Goal: Information Seeking & Learning: Learn about a topic

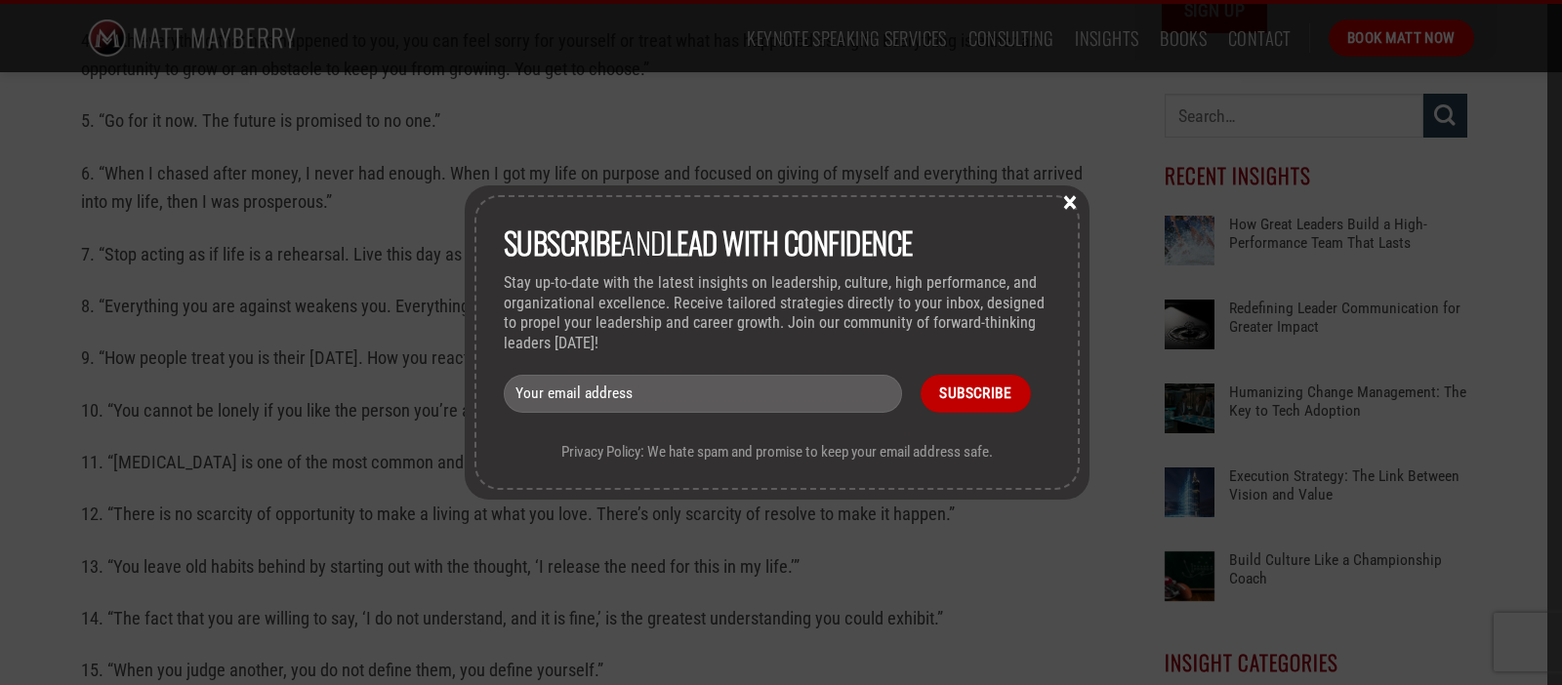
click at [1076, 201] on button "×" at bounding box center [1069, 201] width 29 height 18
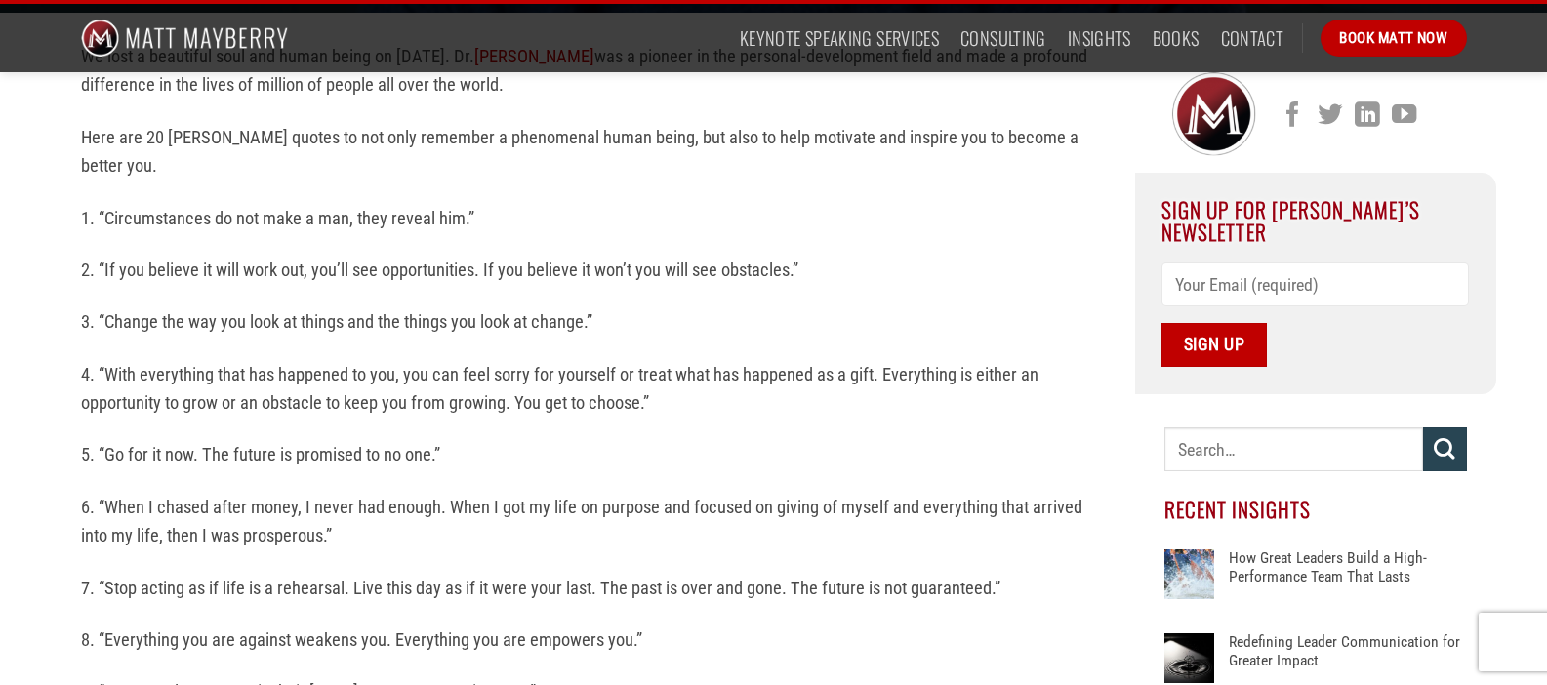
scroll to position [530, 0]
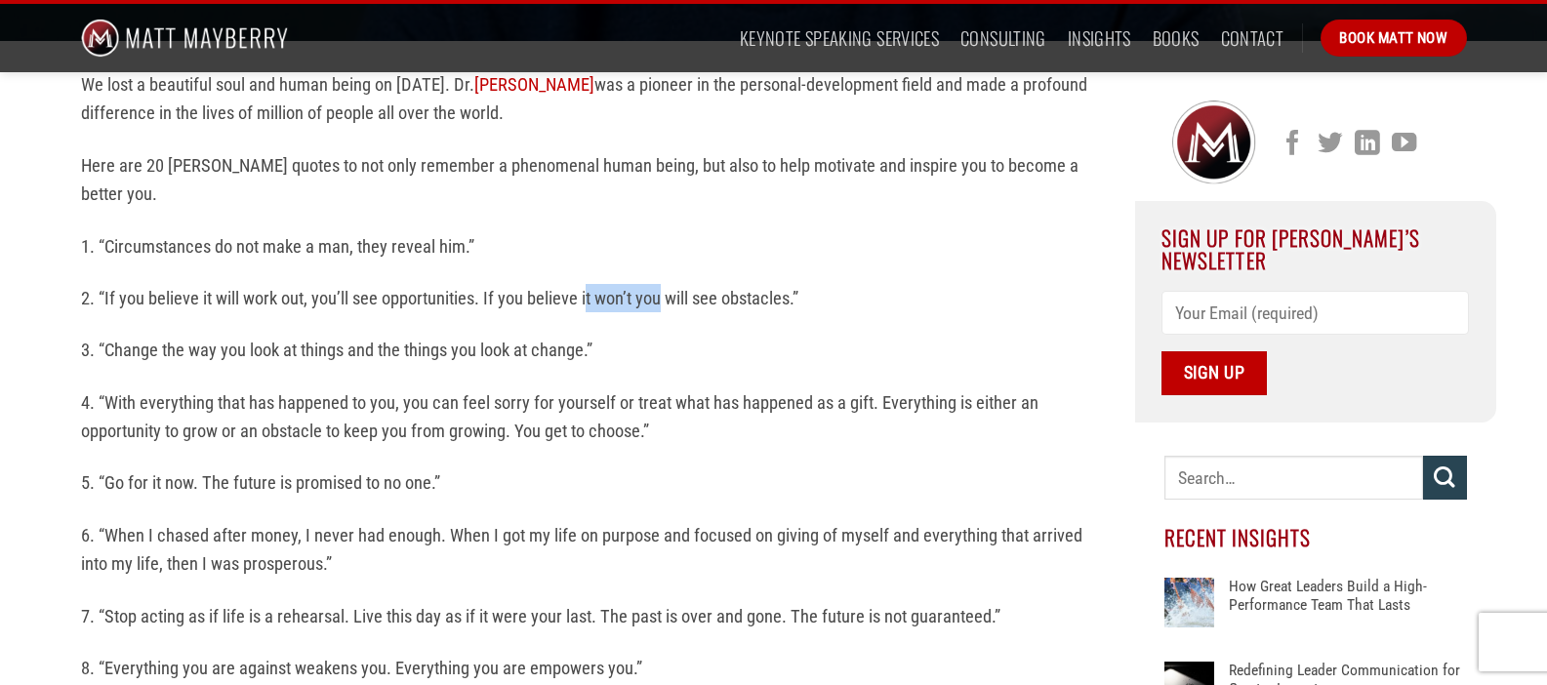
drag, startPoint x: 587, startPoint y: 293, endPoint x: 662, endPoint y: 299, distance: 75.4
click at [662, 299] on p "2. “If you believe it will work out, you’ll see opportunities. If you believe i…" at bounding box center [593, 298] width 1025 height 28
drag, startPoint x: 302, startPoint y: 338, endPoint x: 395, endPoint y: 343, distance: 93.8
click at [395, 343] on p "3. “Change the way you look at things and the things you look at change.”" at bounding box center [593, 350] width 1025 height 28
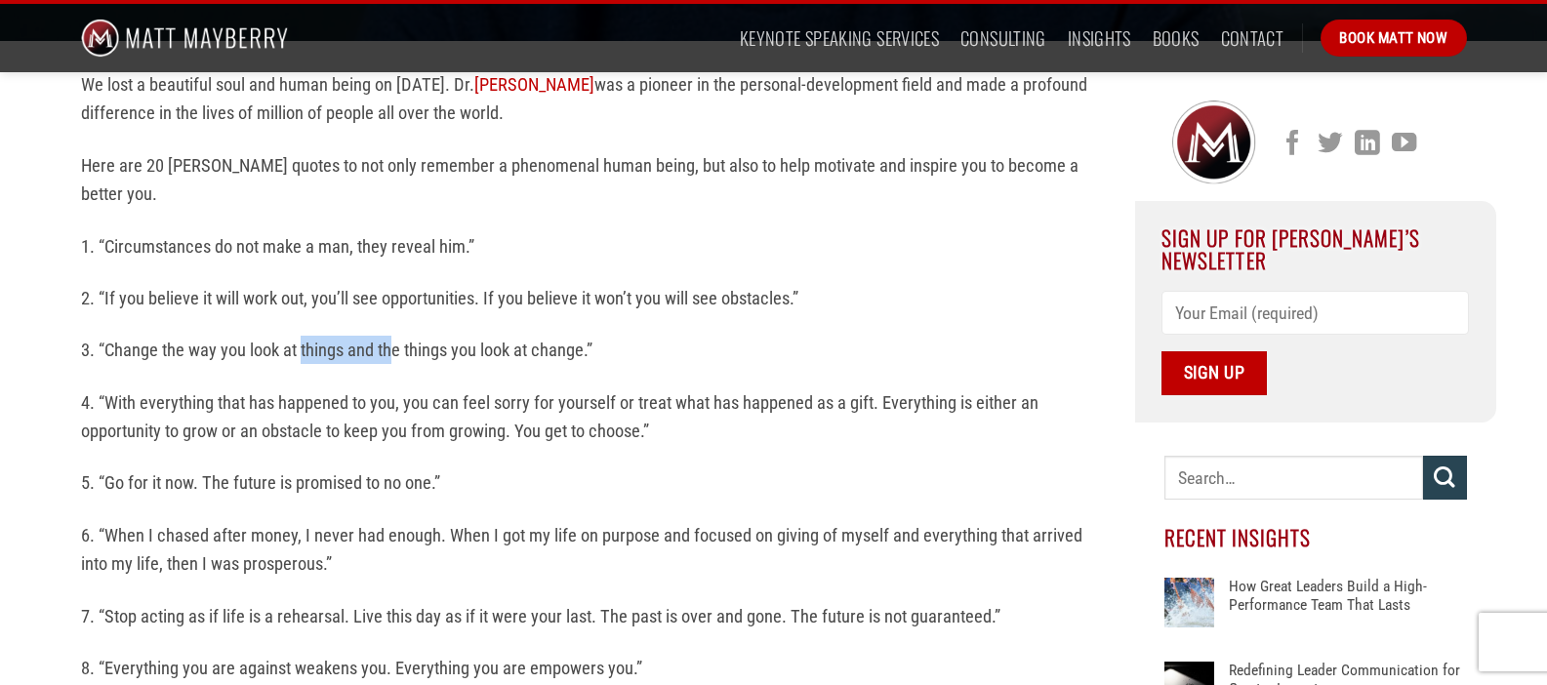
click at [395, 343] on p "3. “Change the way you look at things and the things you look at change.”" at bounding box center [593, 350] width 1025 height 28
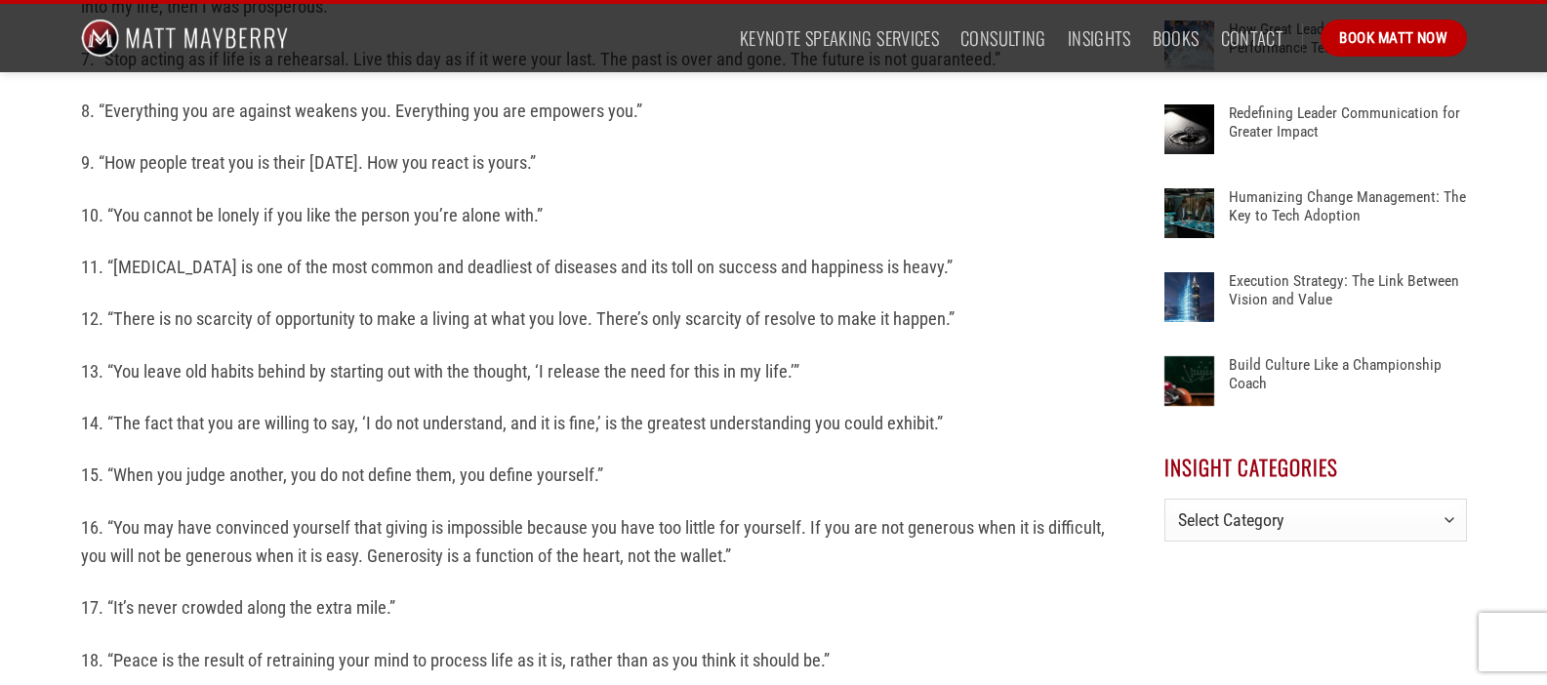
scroll to position [1170, 0]
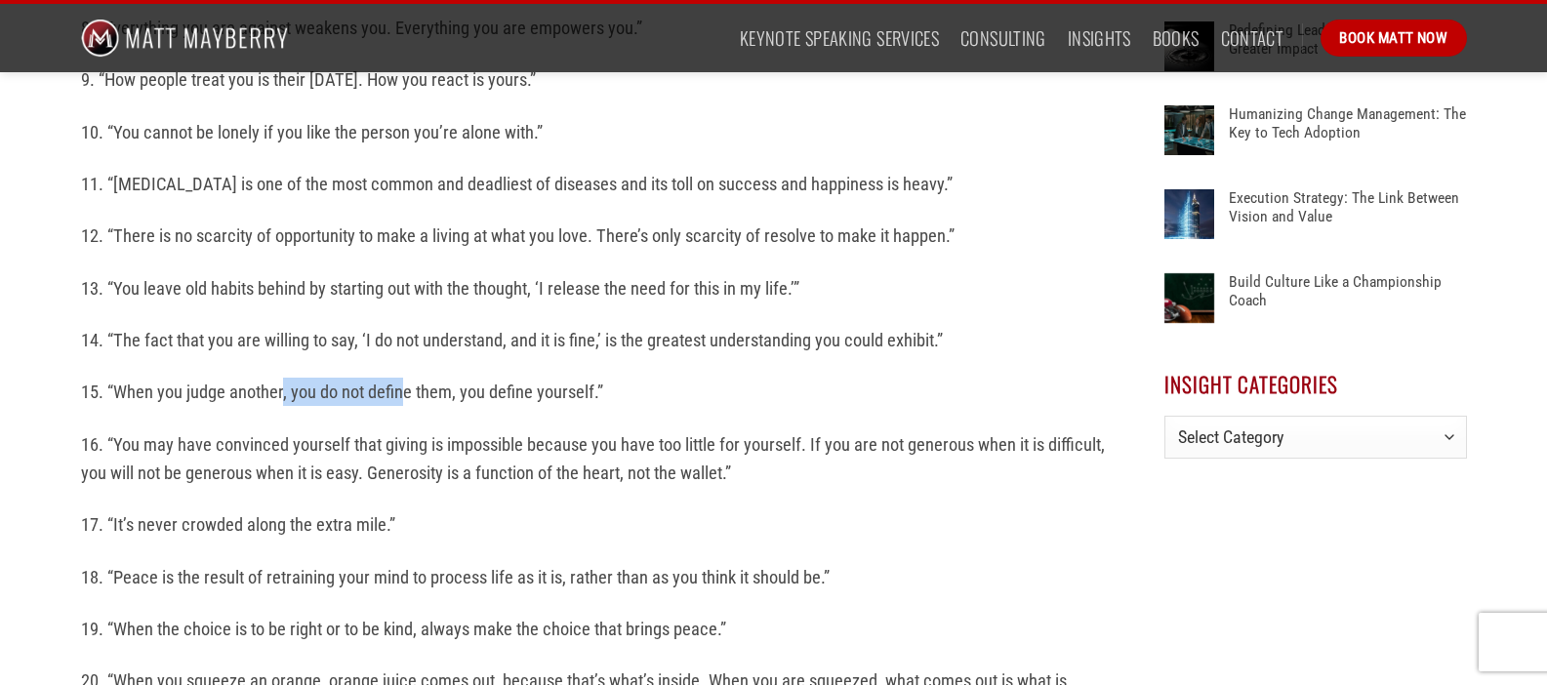
drag, startPoint x: 282, startPoint y: 384, endPoint x: 405, endPoint y: 396, distance: 123.6
click at [404, 396] on p "15. “When you judge another, you do not define them, you define yourself.”" at bounding box center [593, 392] width 1025 height 28
click at [405, 395] on p "15. “When you judge another, you do not define them, you define yourself.”" at bounding box center [593, 392] width 1025 height 28
drag, startPoint x: 284, startPoint y: 512, endPoint x: 361, endPoint y: 513, distance: 77.1
click at [361, 513] on p "17. “It’s never crowded along the extra mile.”" at bounding box center [593, 524] width 1025 height 28
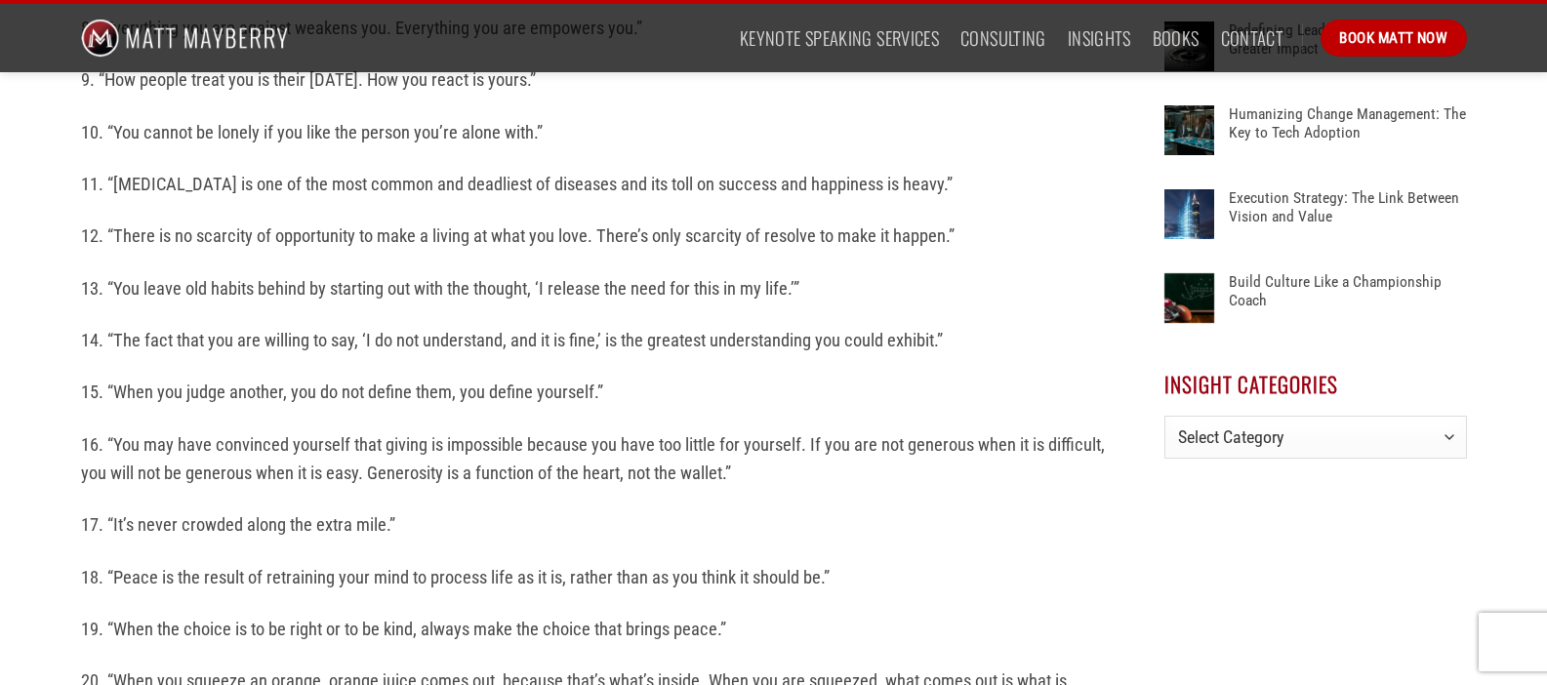
click at [361, 512] on p "17. “It’s never crowded along the extra mile.”" at bounding box center [593, 524] width 1025 height 28
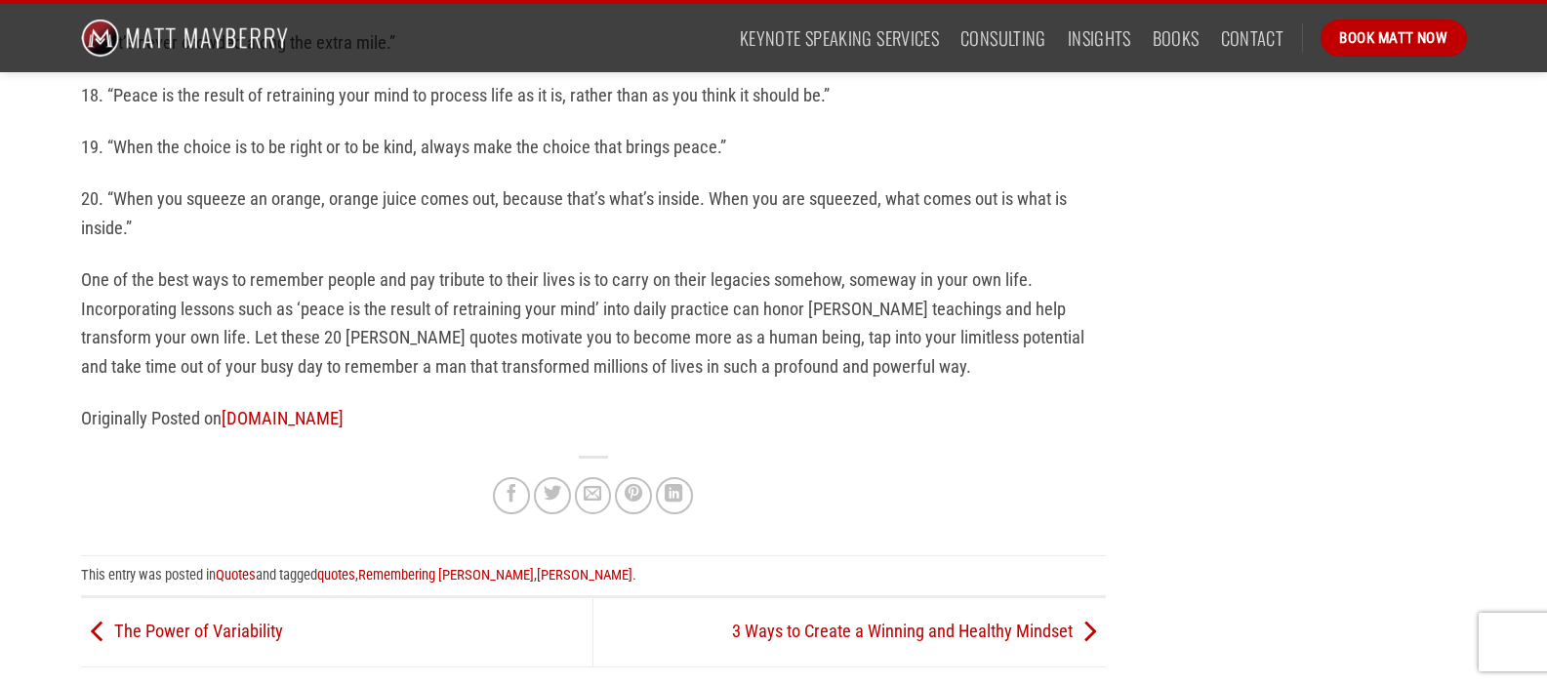
scroll to position [1692, 0]
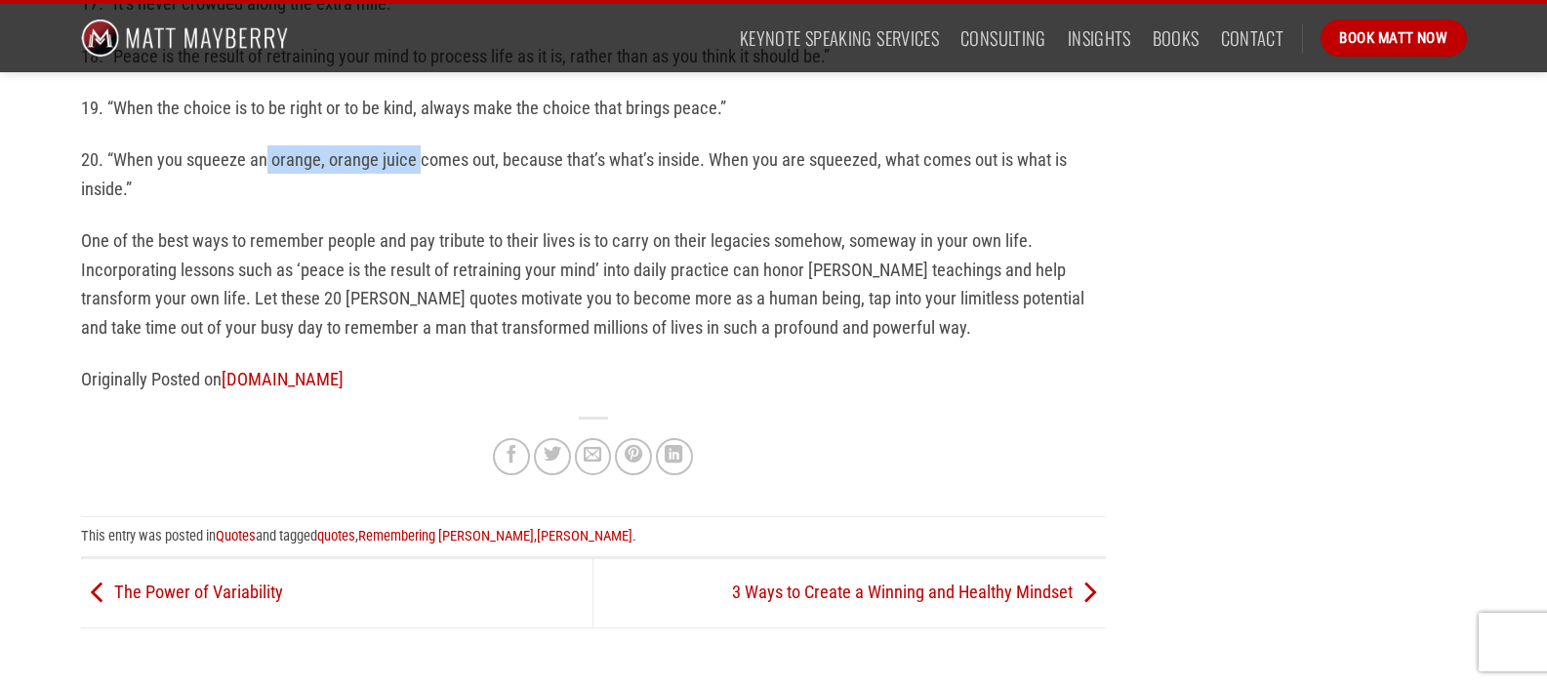
drag, startPoint x: 264, startPoint y: 151, endPoint x: 419, endPoint y: 157, distance: 155.3
click at [419, 157] on p "20. “When you squeeze an orange, orange juice comes out, because that’s what’s …" at bounding box center [593, 174] width 1025 height 58
drag, startPoint x: 530, startPoint y: 155, endPoint x: 625, endPoint y: 157, distance: 94.7
click at [625, 157] on p "20. “When you squeeze an orange, orange juice comes out, because that’s what’s …" at bounding box center [593, 174] width 1025 height 58
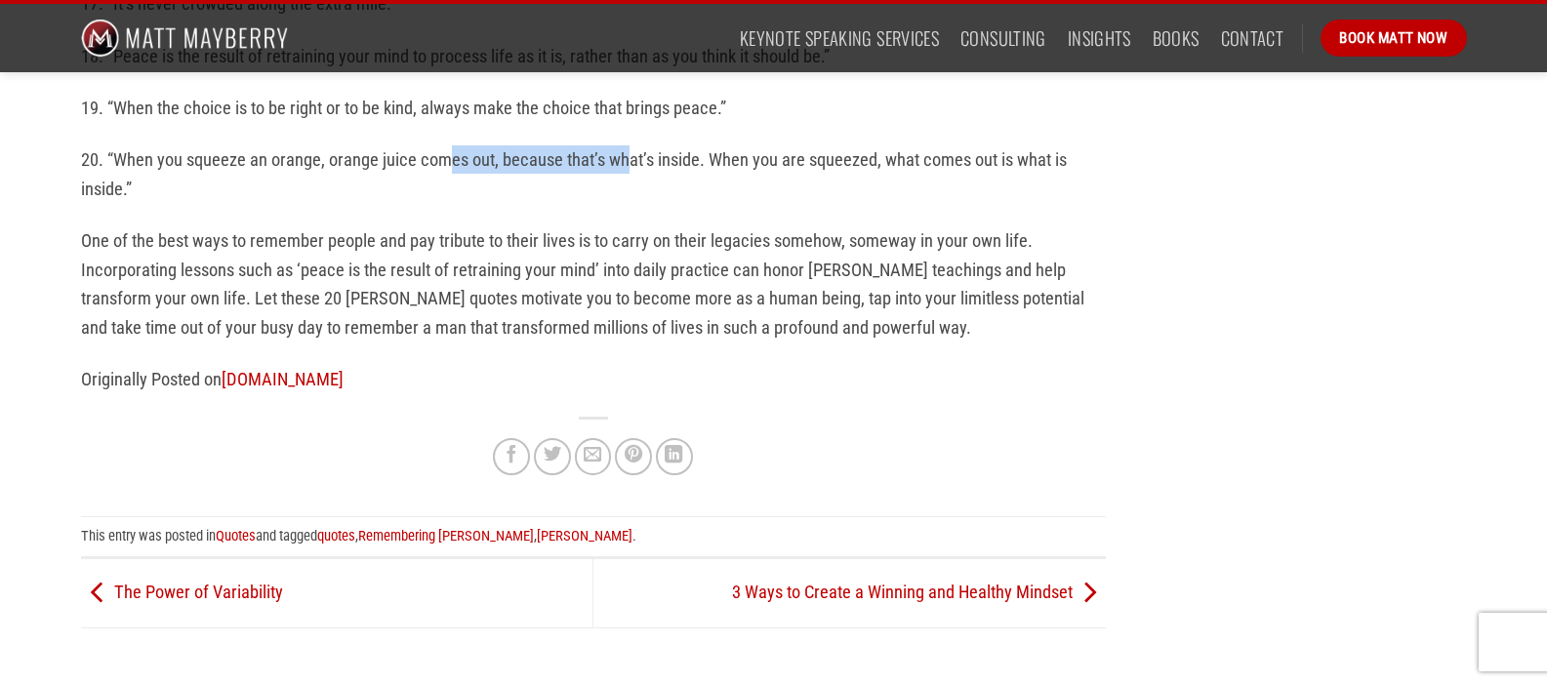
click at [625, 157] on p "20. “When you squeeze an orange, orange juice comes out, because that’s what’s …" at bounding box center [593, 174] width 1025 height 58
drag, startPoint x: 547, startPoint y: 161, endPoint x: 633, endPoint y: 160, distance: 85.9
click at [633, 160] on p "20. “When you squeeze an orange, orange juice comes out, because that’s what’s …" at bounding box center [593, 174] width 1025 height 58
click at [633, 159] on p "20. “When you squeeze an orange, orange juice comes out, because that’s what’s …" at bounding box center [593, 174] width 1025 height 58
drag, startPoint x: 751, startPoint y: 152, endPoint x: 807, endPoint y: 154, distance: 56.6
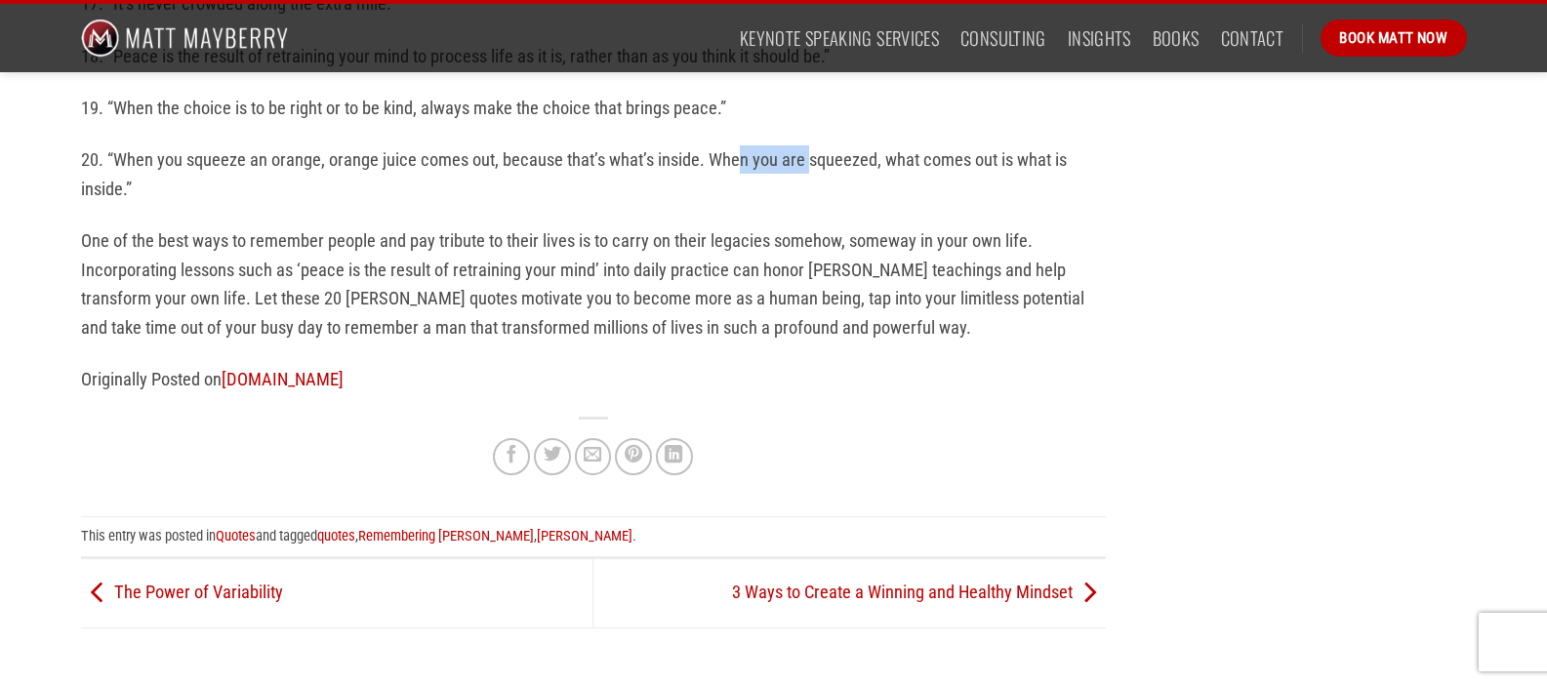
click at [807, 154] on p "20. “When you squeeze an orange, orange juice comes out, because that’s what’s …" at bounding box center [593, 174] width 1025 height 58
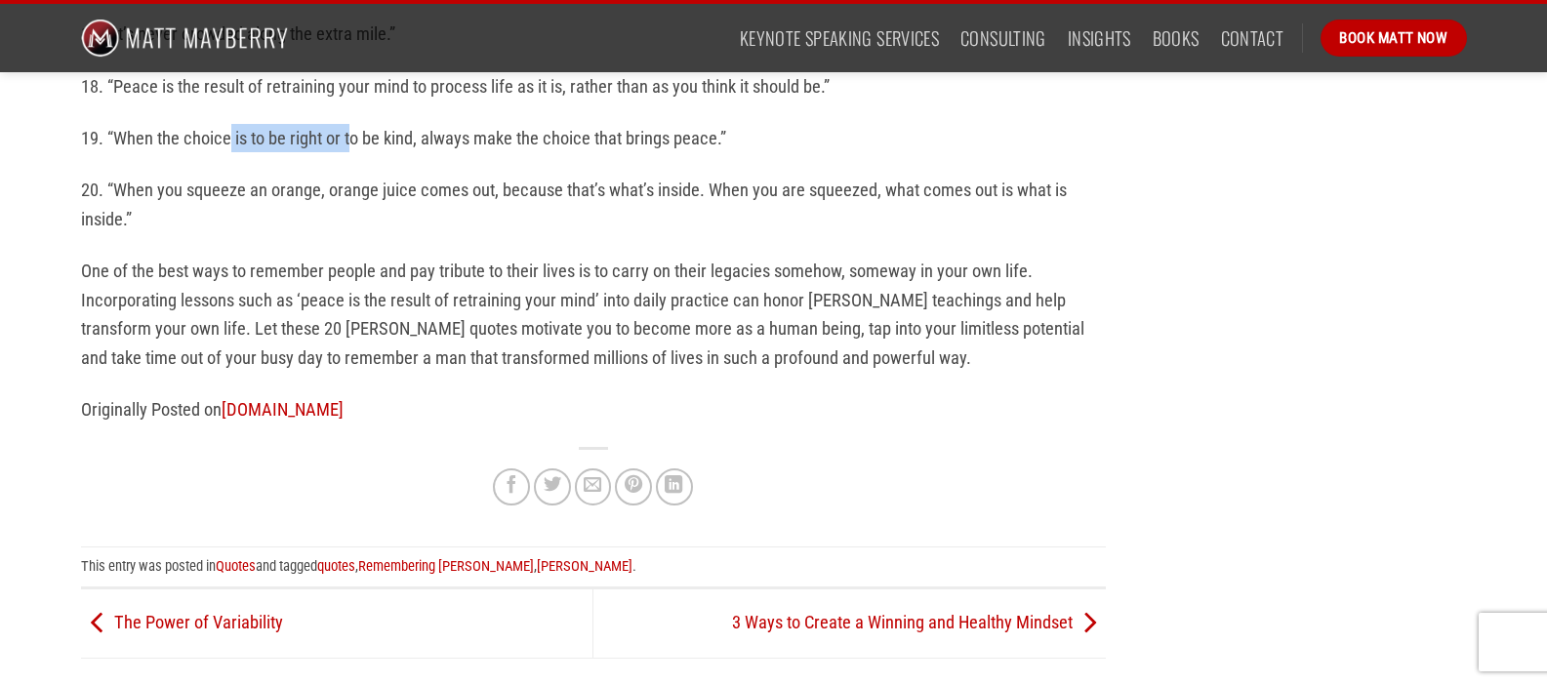
drag, startPoint x: 227, startPoint y: 141, endPoint x: 353, endPoint y: 143, distance: 126.0
click at [353, 143] on p "19. “When the choice is to be right or to be kind, always make the choice that …" at bounding box center [593, 138] width 1025 height 28
drag, startPoint x: 431, startPoint y: 142, endPoint x: 530, endPoint y: 143, distance: 98.6
click at [527, 143] on p "19. “When the choice is to be right or to be kind, always make the choice that …" at bounding box center [593, 138] width 1025 height 28
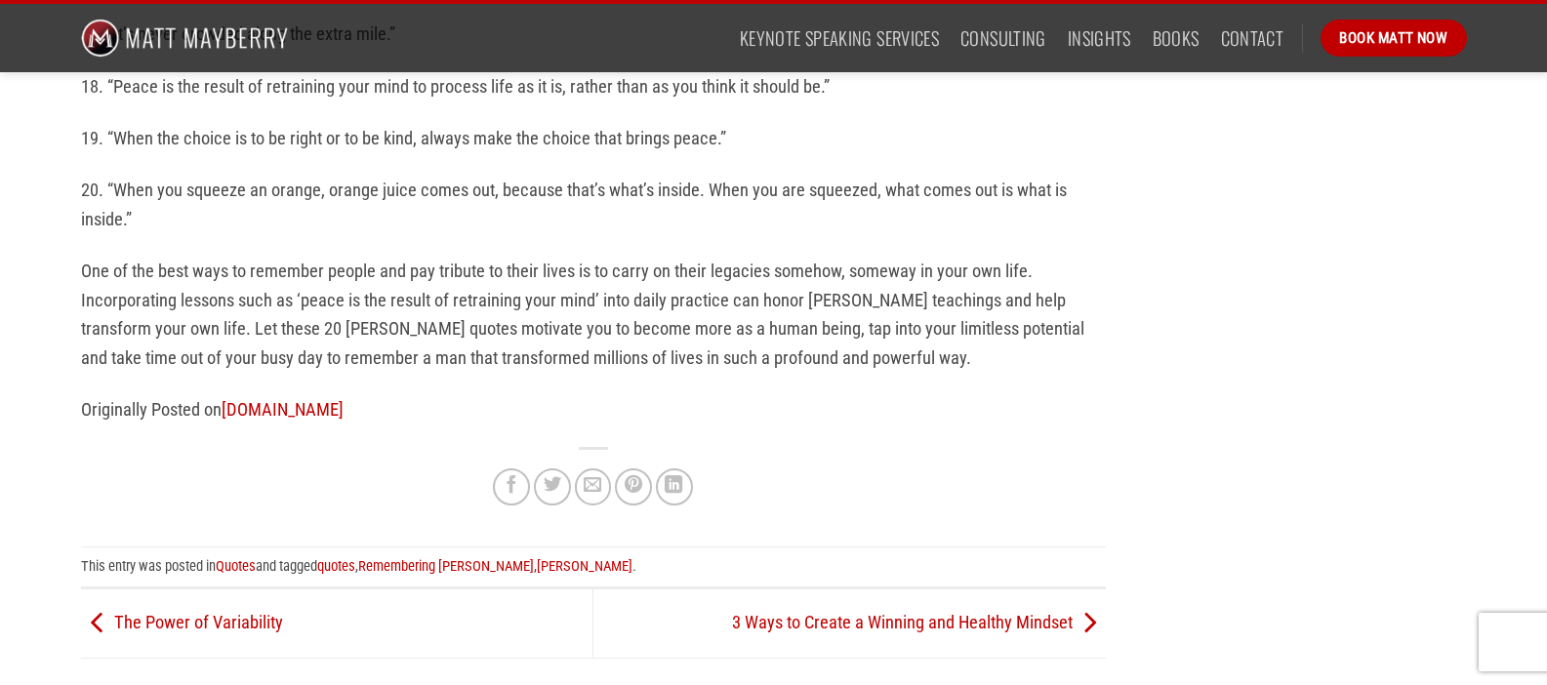
click at [530, 143] on p "19. “When the choice is to be right or to be kind, always make the choice that …" at bounding box center [593, 138] width 1025 height 28
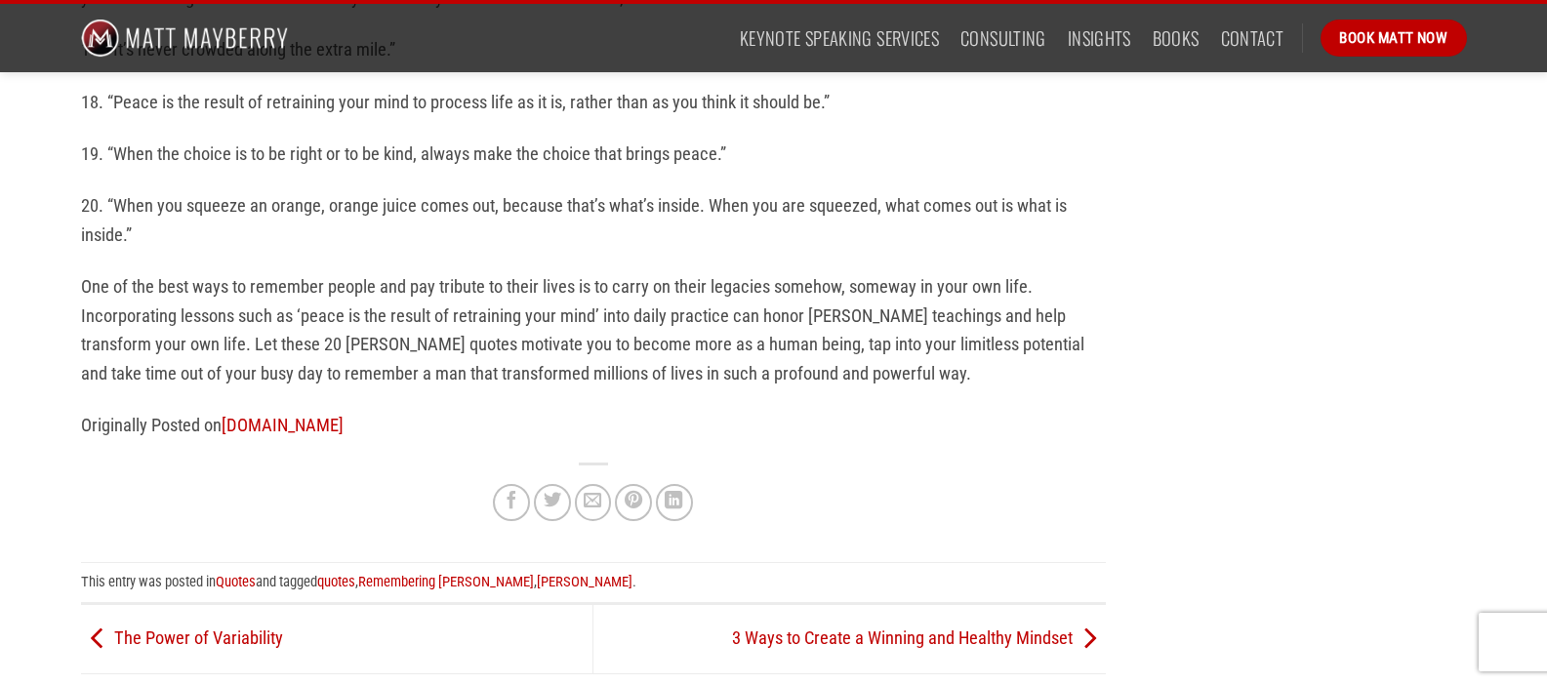
scroll to position [1520, 0]
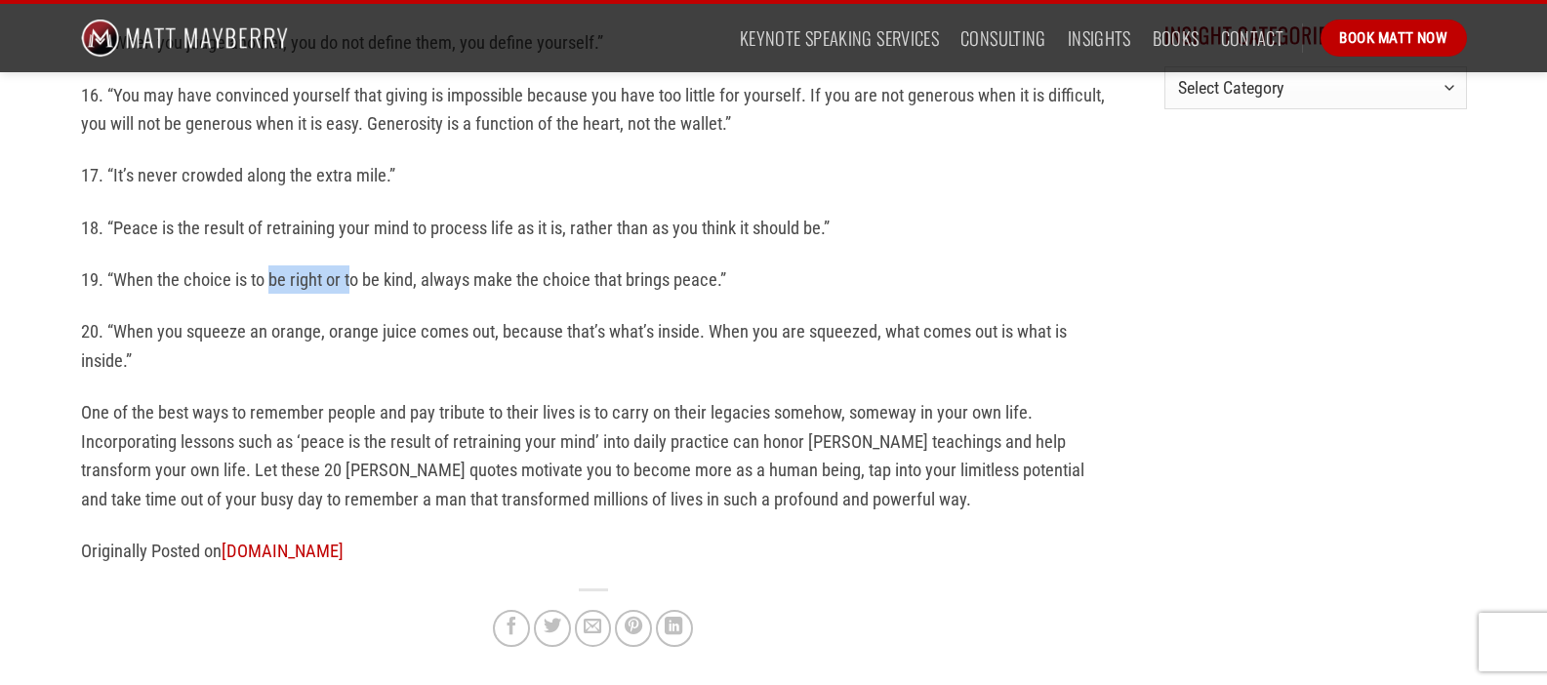
drag, startPoint x: 269, startPoint y: 272, endPoint x: 352, endPoint y: 274, distance: 83.0
click at [352, 274] on p "19. “When the choice is to be right or to be kind, always make the choice that …" at bounding box center [593, 279] width 1025 height 28
click at [354, 273] on p "19. “When the choice is to be right or to be kind, always make the choice that …" at bounding box center [593, 279] width 1025 height 28
drag, startPoint x: 239, startPoint y: 230, endPoint x: 309, endPoint y: 227, distance: 70.3
click at [309, 227] on p "18. “Peace is the result of retraining your mind to process life as it is, rath…" at bounding box center [593, 228] width 1025 height 28
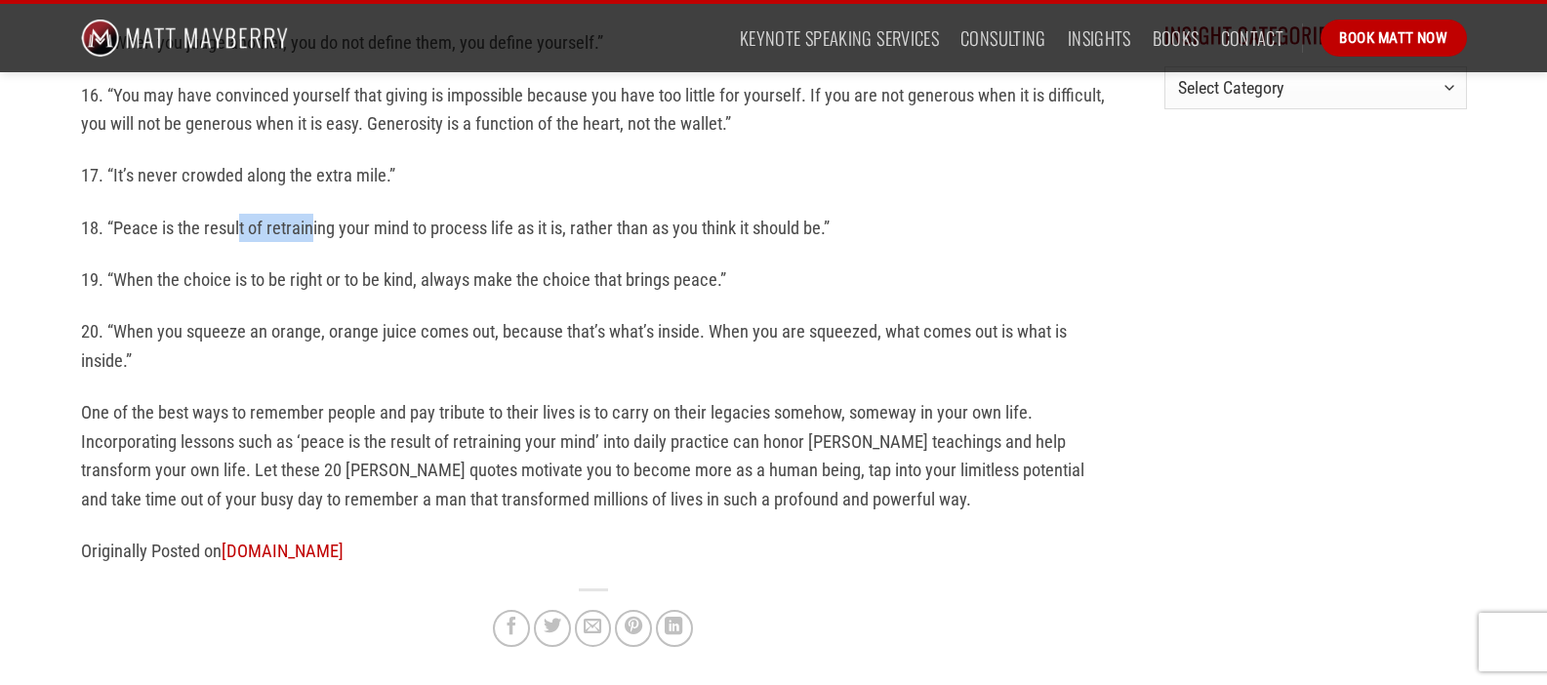
click at [309, 227] on p "18. “Peace is the result of retraining your mind to process life as it is, rath…" at bounding box center [593, 228] width 1025 height 28
drag, startPoint x: 278, startPoint y: 226, endPoint x: 436, endPoint y: 232, distance: 158.2
click at [436, 232] on p "18. “Peace is the result of retraining your mind to process life as it is, rath…" at bounding box center [593, 228] width 1025 height 28
drag, startPoint x: 491, startPoint y: 226, endPoint x: 569, endPoint y: 226, distance: 78.1
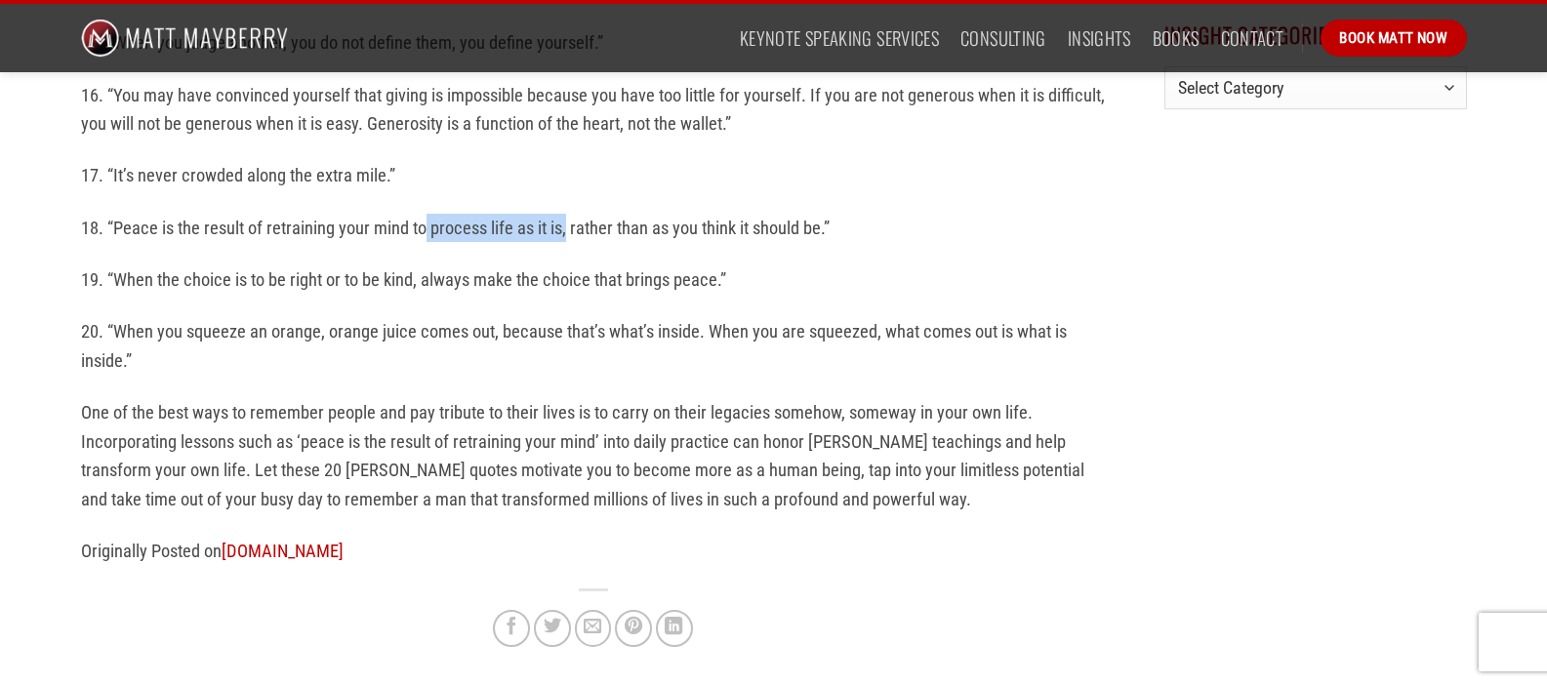
click at [569, 226] on p "18. “Peace is the result of retraining your mind to process life as it is, rath…" at bounding box center [593, 228] width 1025 height 28
drag, startPoint x: 472, startPoint y: 226, endPoint x: 588, endPoint y: 225, distance: 115.2
click at [588, 225] on p "18. “Peace is the result of retraining your mind to process life as it is, rath…" at bounding box center [593, 228] width 1025 height 28
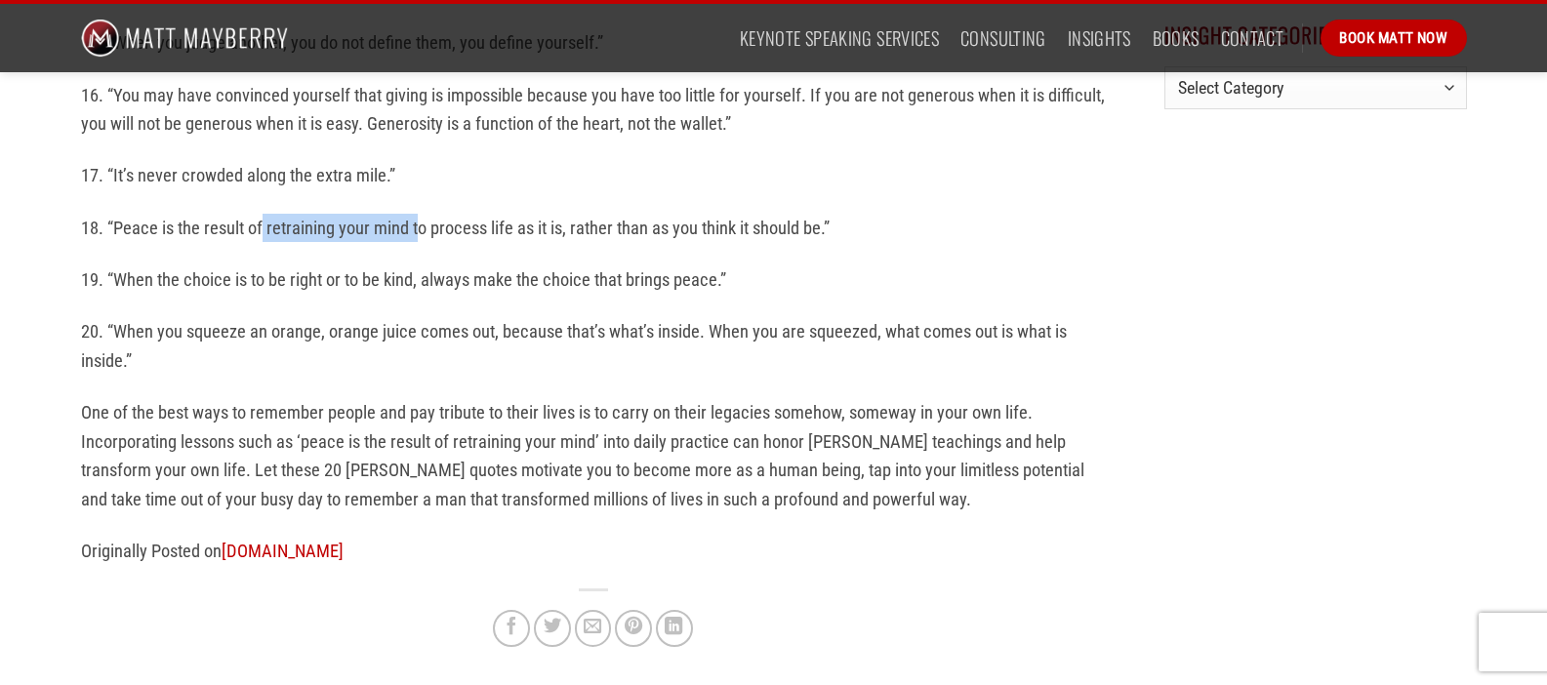
drag, startPoint x: 268, startPoint y: 219, endPoint x: 427, endPoint y: 229, distance: 158.5
click at [423, 229] on p "18. “Peace is the result of retraining your mind to process life as it is, rath…" at bounding box center [593, 228] width 1025 height 28
click at [427, 229] on p "18. “Peace is the result of retraining your mind to process life as it is, rath…" at bounding box center [593, 228] width 1025 height 28
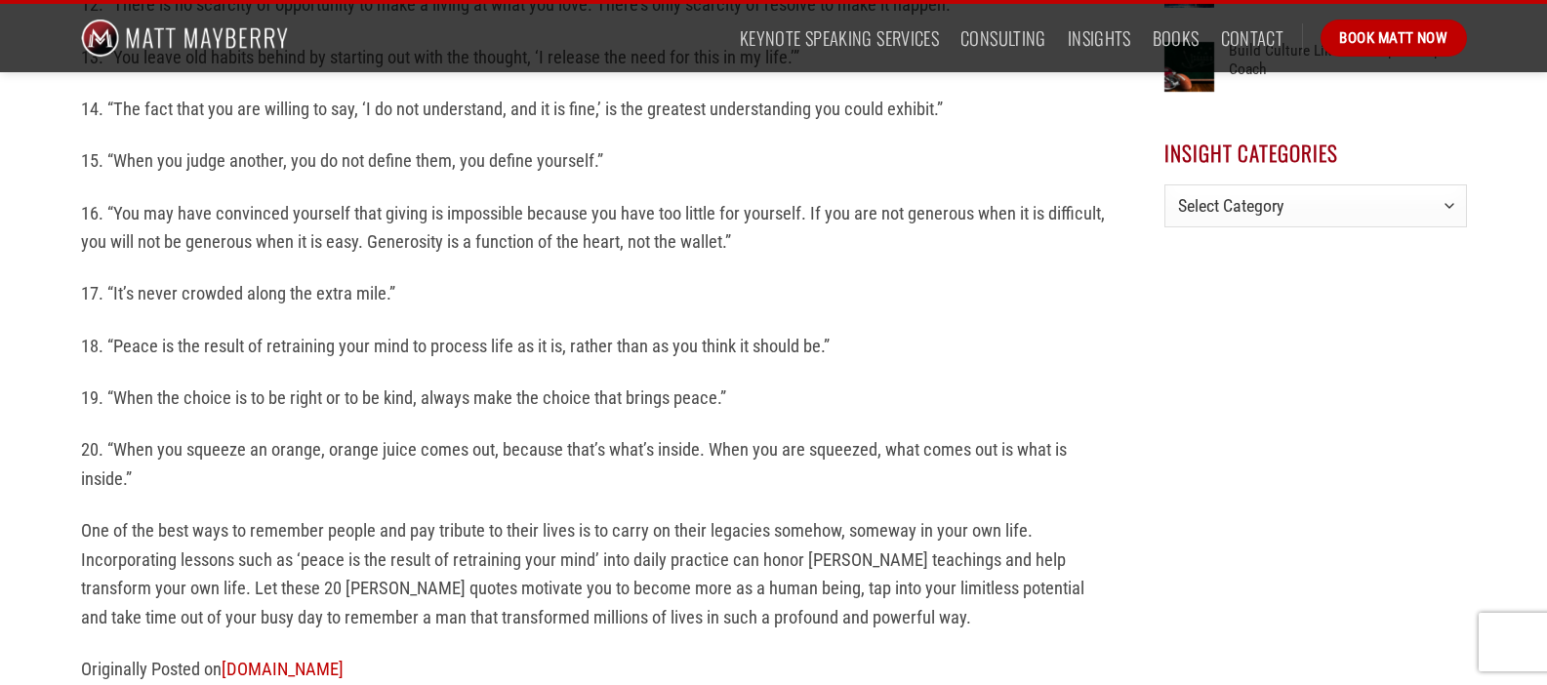
scroll to position [1387, 0]
